Goal: Find contact information: Find contact information

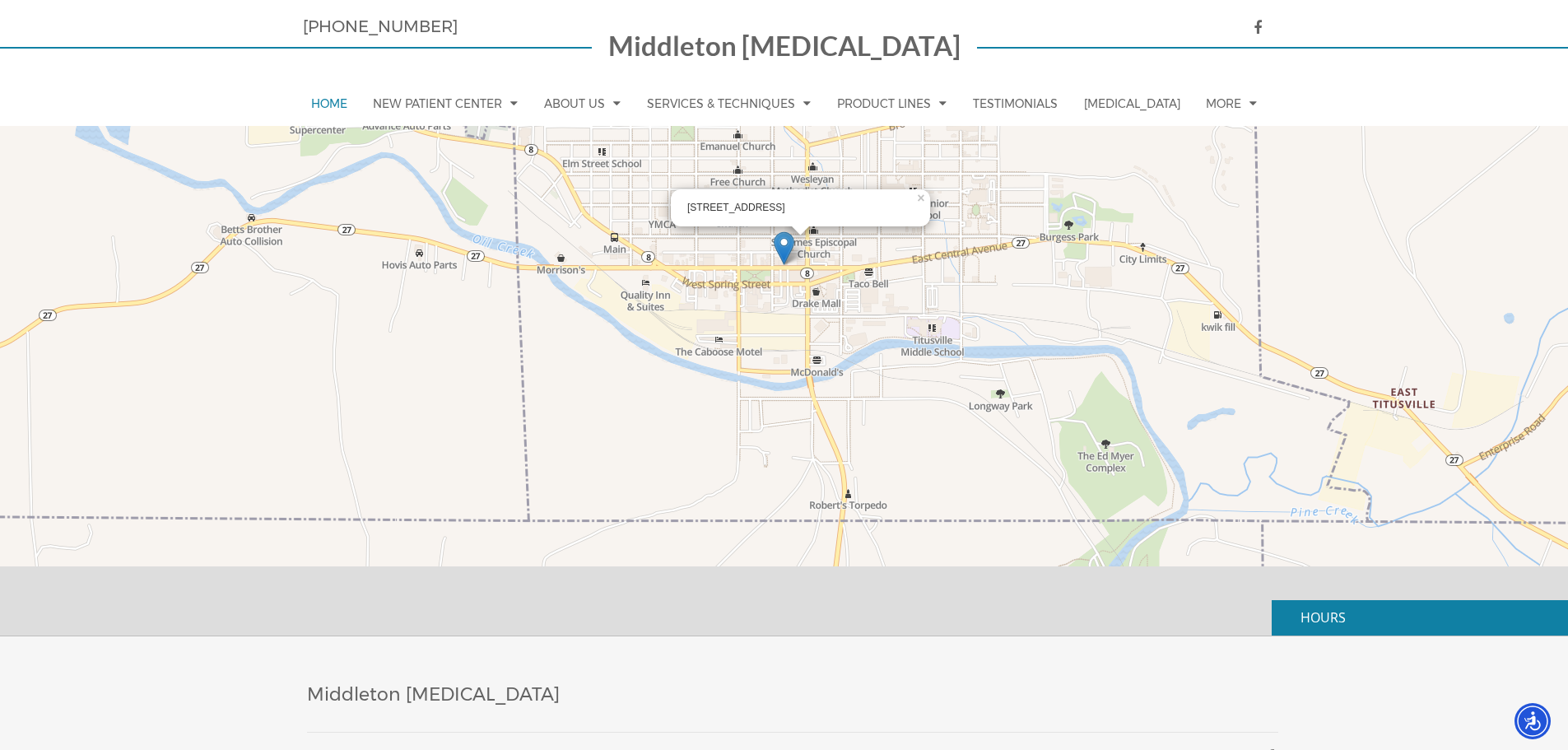
scroll to position [4612, 0]
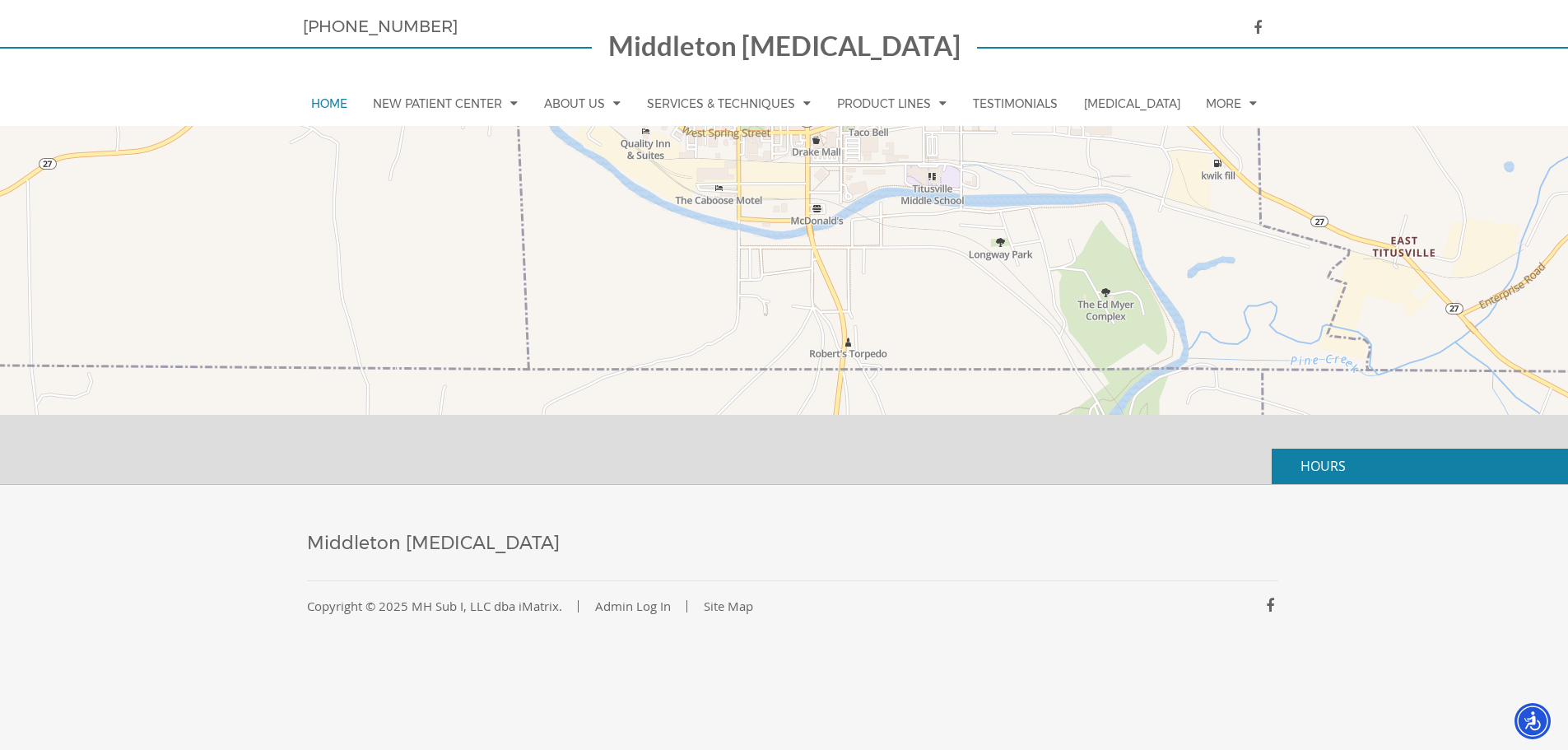
click at [1343, 475] on p "HOURS" at bounding box center [1420, 466] width 296 height 36
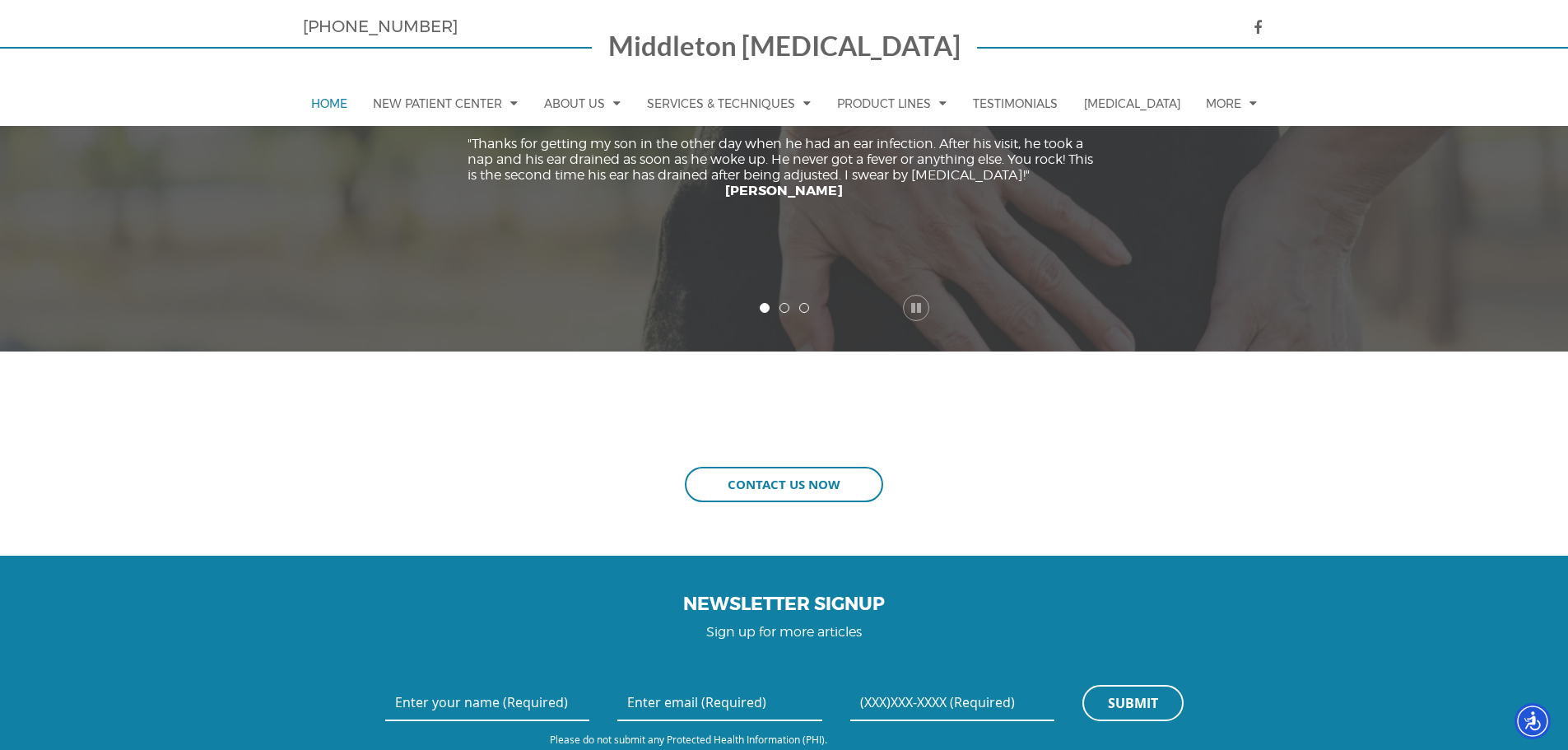
scroll to position [3459, 0]
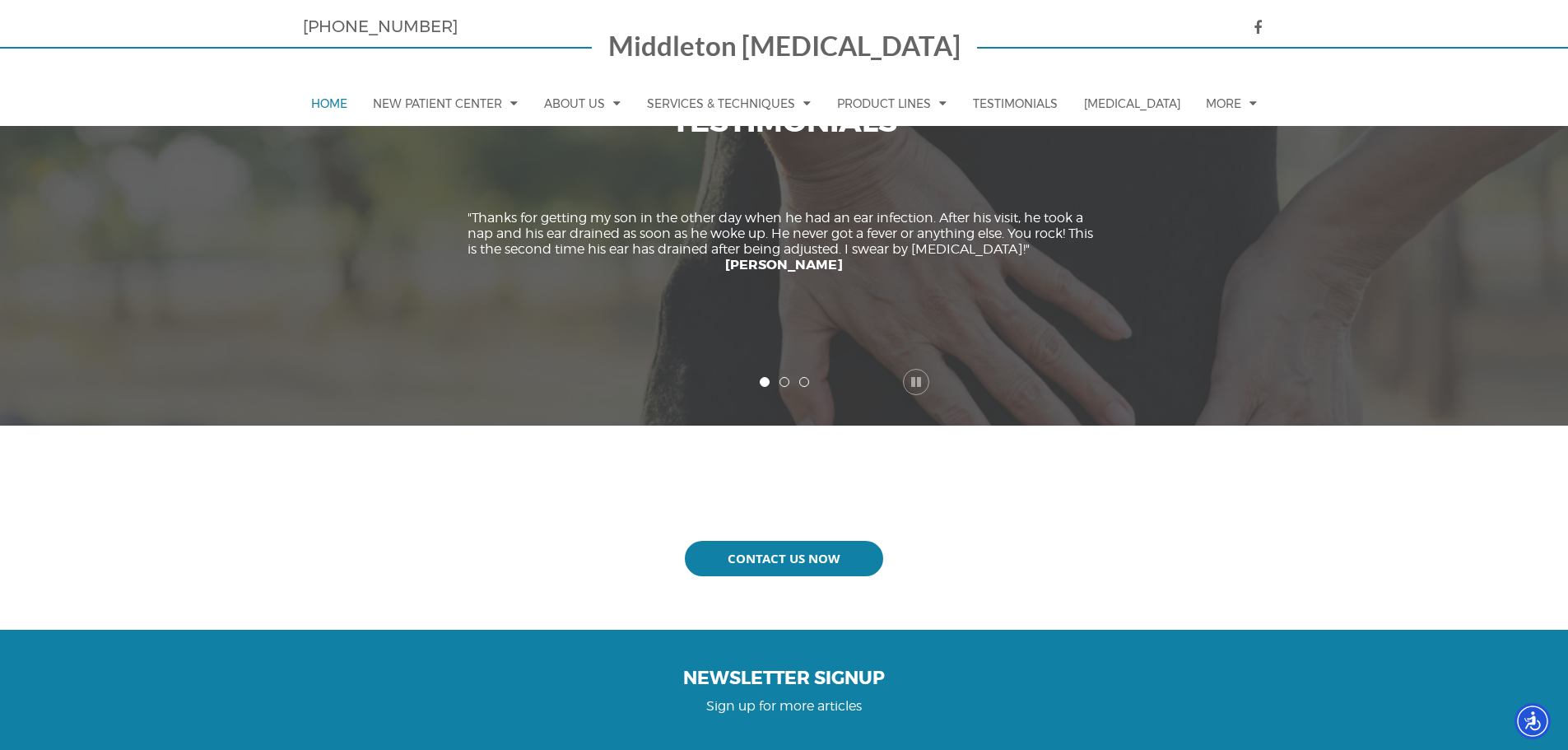
click at [795, 567] on link "Contact Us Now" at bounding box center [784, 558] width 198 height 36
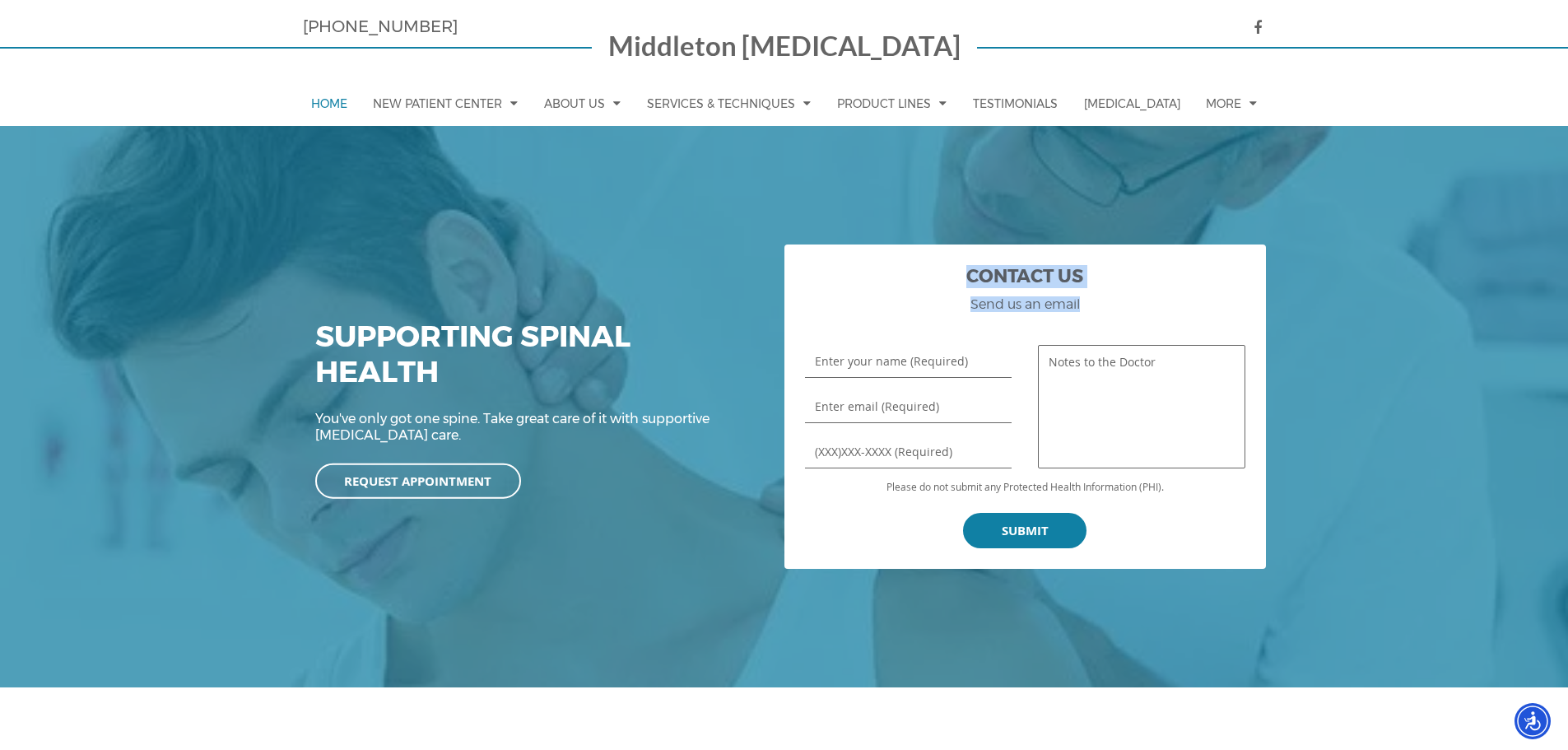
drag, startPoint x: 967, startPoint y: 275, endPoint x: 1113, endPoint y: 304, distance: 148.9
click at [1113, 304] on div "Contact Us Send us an email" at bounding box center [1024, 292] width 440 height 55
click at [1113, 304] on h3 "Send us an email" at bounding box center [1024, 304] width 440 height 15
drag, startPoint x: 1119, startPoint y: 305, endPoint x: 919, endPoint y: 285, distance: 201.0
click at [919, 285] on div "Contact Us Send us an email" at bounding box center [1024, 292] width 440 height 55
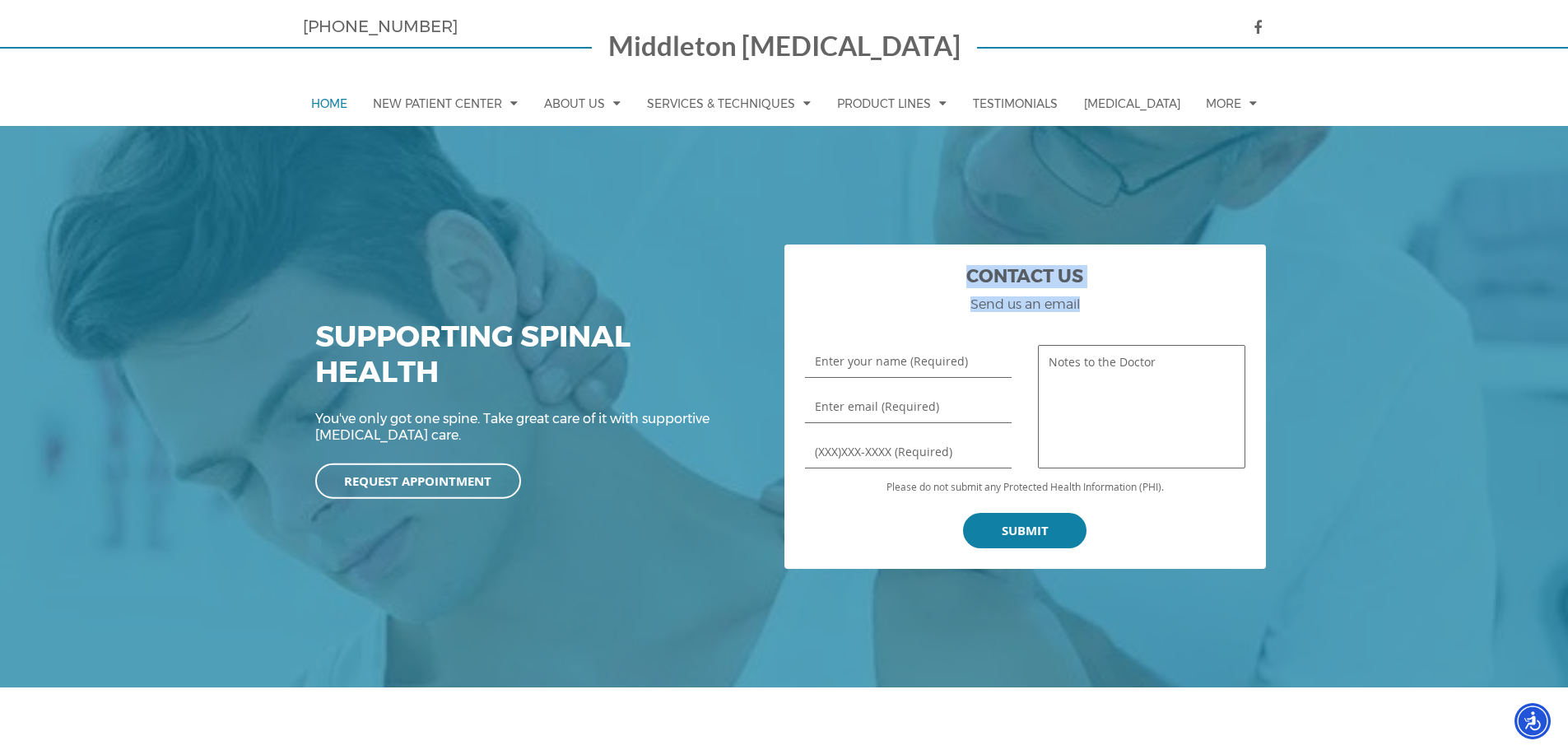
click at [932, 278] on h2 "Contact Us" at bounding box center [1024, 281] width 440 height 31
